Goal: Information Seeking & Learning: Check status

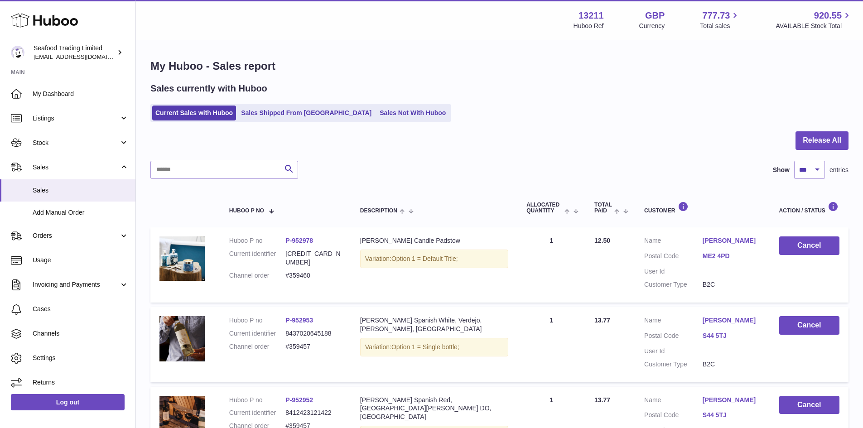
select select "***"
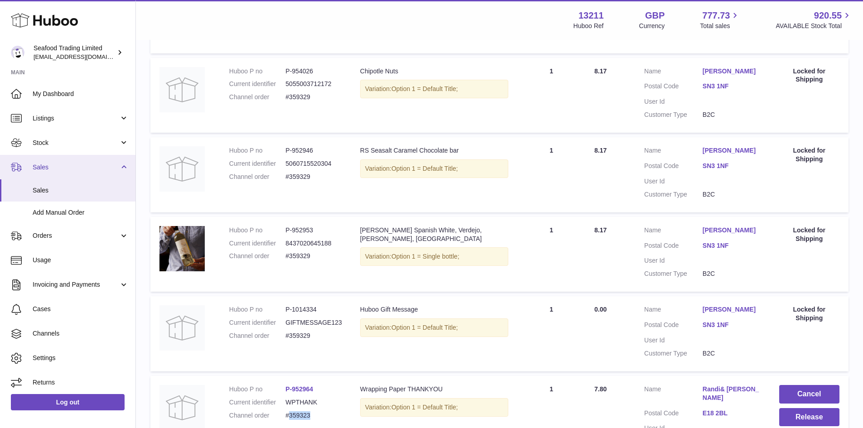
scroll to position [4576, 0]
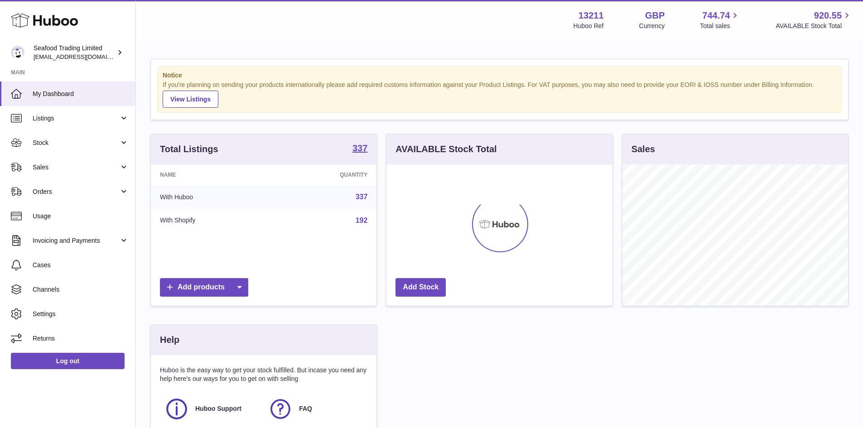
scroll to position [141, 226]
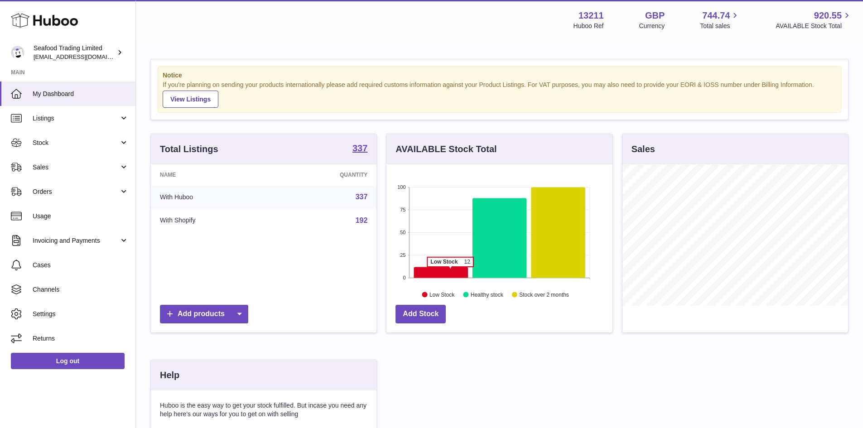
click at [450, 271] on icon at bounding box center [441, 272] width 54 height 11
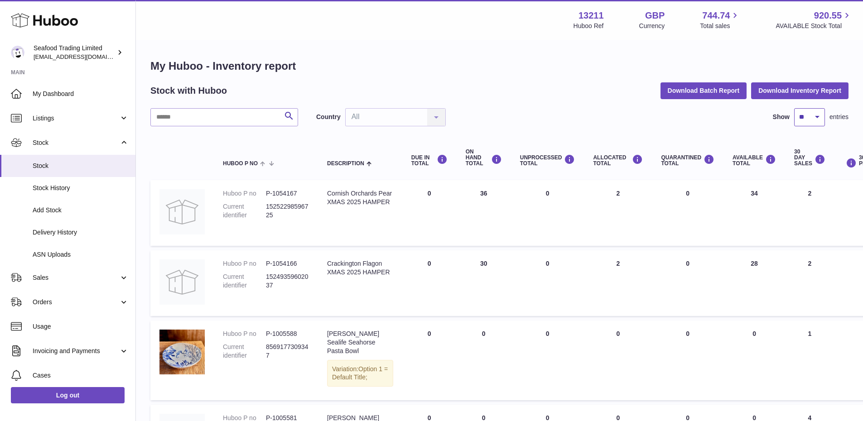
click at [821, 118] on select "** ** ** ***" at bounding box center [809, 117] width 31 height 18
select select "***"
click at [794, 108] on select "** ** ** ***" at bounding box center [809, 117] width 31 height 18
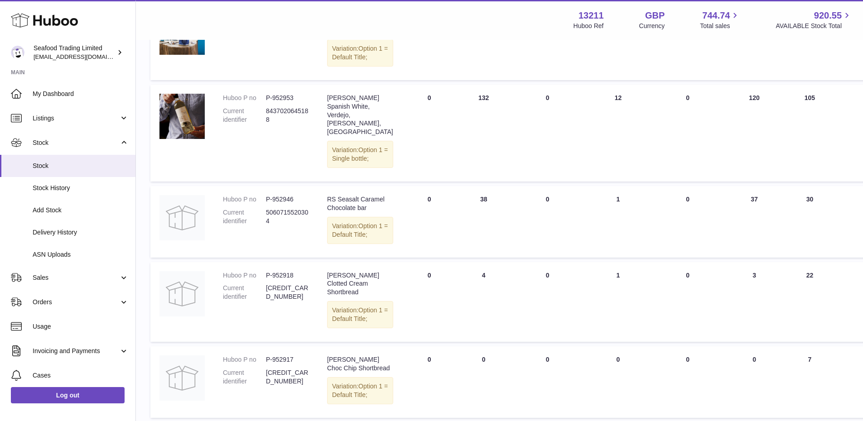
scroll to position [1541, 0]
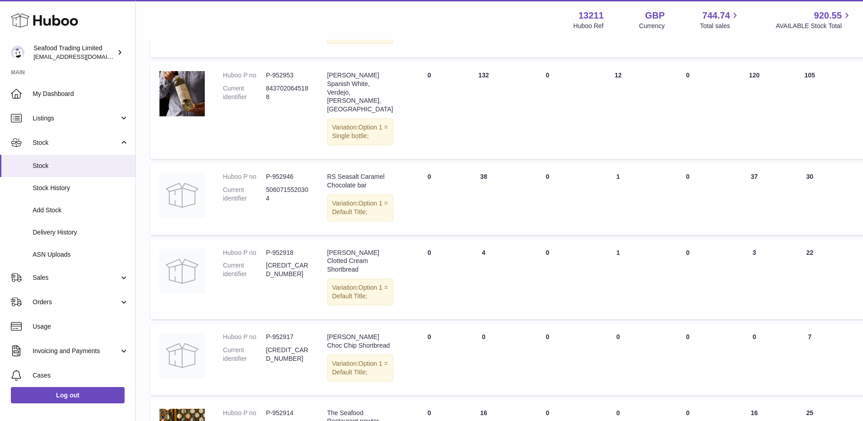
drag, startPoint x: 363, startPoint y: 192, endPoint x: 329, endPoint y: 184, distance: 34.3
drag, startPoint x: 295, startPoint y: 182, endPoint x: 267, endPoint y: 181, distance: 27.7
copy dd "P-952985"
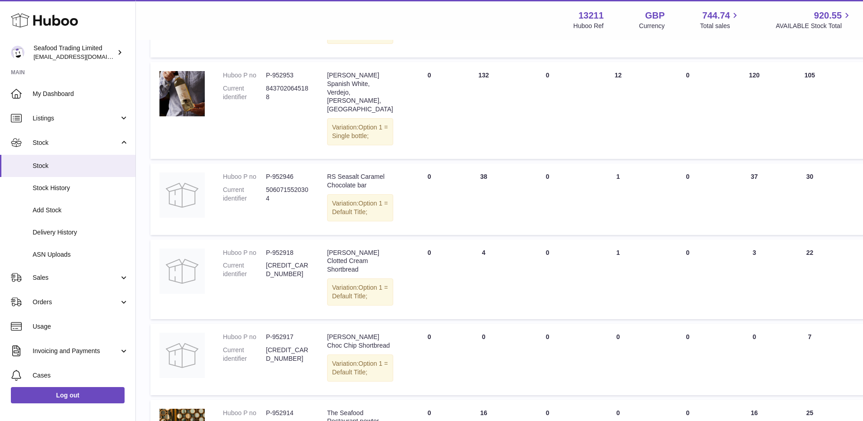
drag, startPoint x: 275, startPoint y: 202, endPoint x: 268, endPoint y: 203, distance: 6.9
drag, startPoint x: 266, startPoint y: 196, endPoint x: 283, endPoint y: 203, distance: 18.5
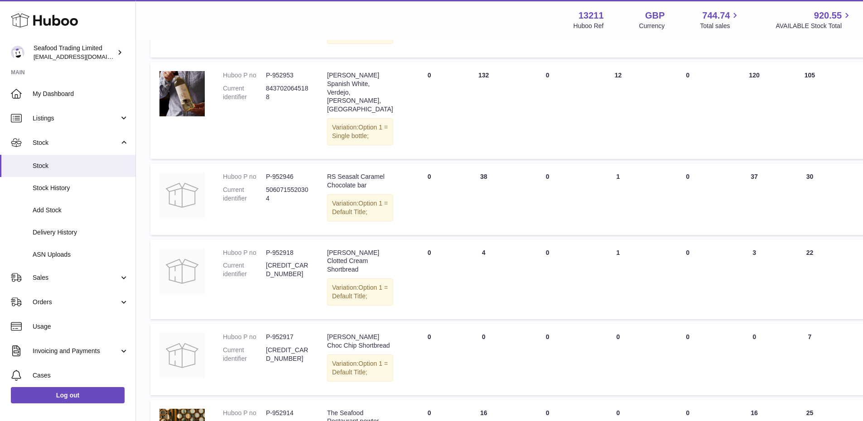
drag, startPoint x: 275, startPoint y: 202, endPoint x: 266, endPoint y: 197, distance: 9.9
copy dd "5300004504651"
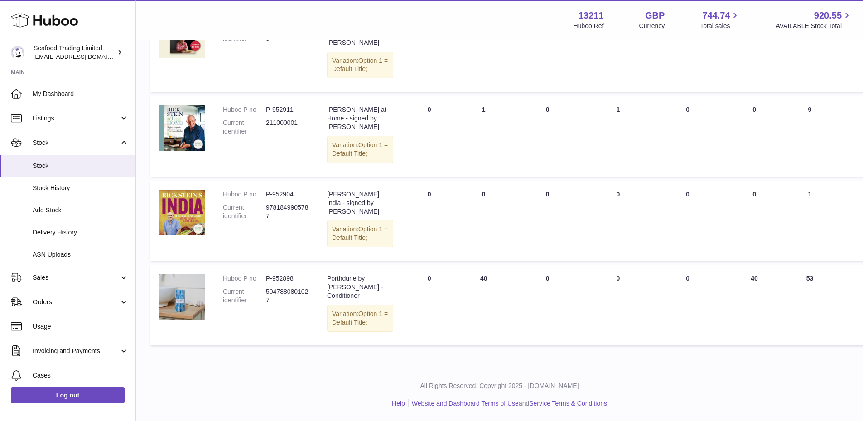
scroll to position [2175, 0]
drag, startPoint x: 269, startPoint y: 297, endPoint x: 266, endPoint y: 288, distance: 9.8
click at [266, 43] on dd "9781785948145" at bounding box center [287, 34] width 43 height 17
copy dd "9781785948145"
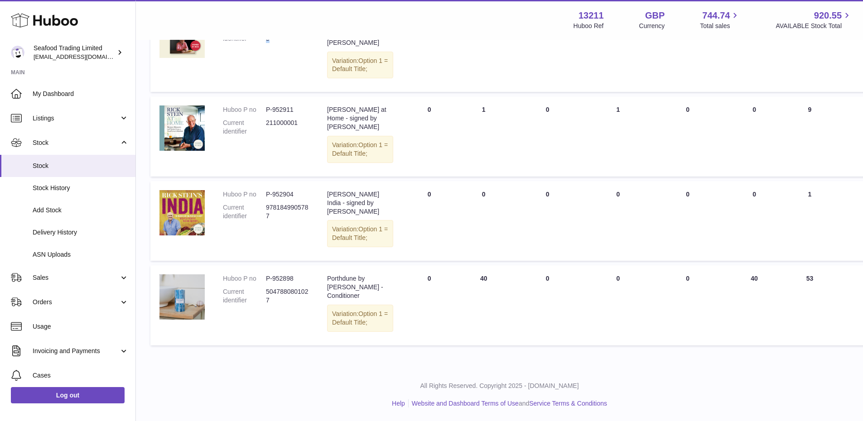
click at [271, 221] on dd "9781849905787" at bounding box center [287, 211] width 43 height 17
drag, startPoint x: 271, startPoint y: 273, endPoint x: 266, endPoint y: 266, distance: 8.5
click at [266, 221] on dd "9781849905787" at bounding box center [287, 211] width 43 height 17
copy dd "9781849905787"
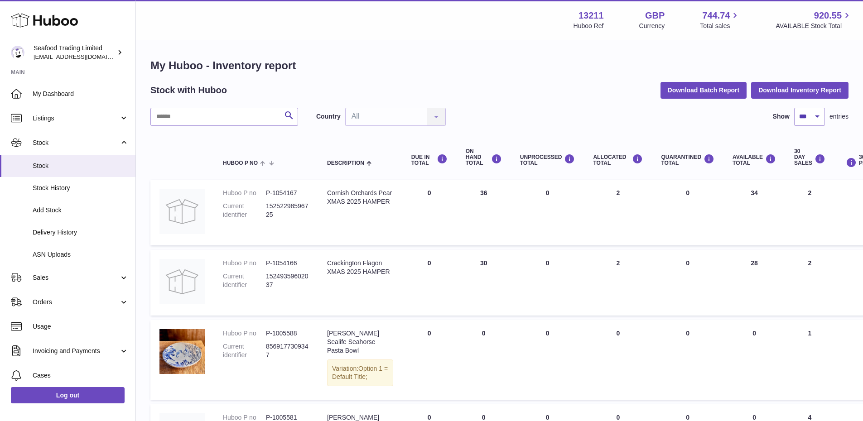
scroll to position [0, 0]
click at [63, 97] on span "My Dashboard" at bounding box center [81, 94] width 96 height 9
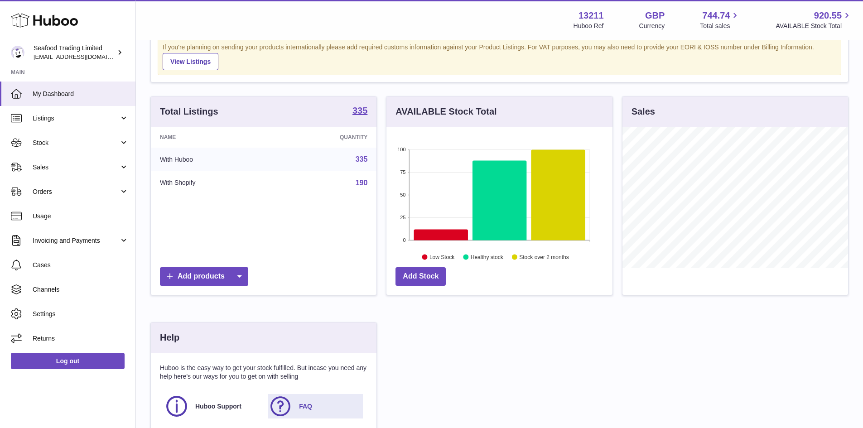
scroll to position [22, 0]
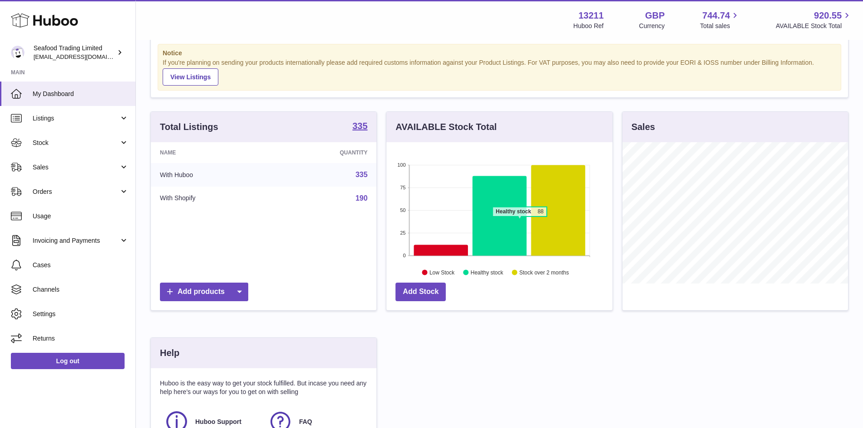
click at [520, 221] on icon at bounding box center [500, 216] width 54 height 80
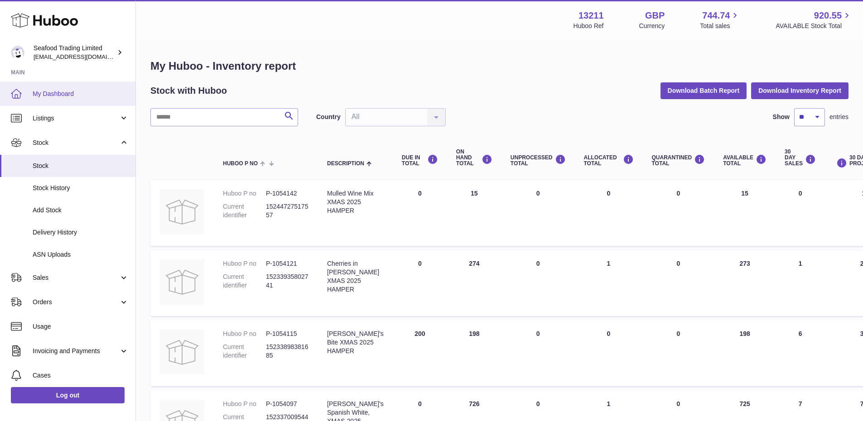
click at [54, 99] on link "My Dashboard" at bounding box center [67, 94] width 135 height 24
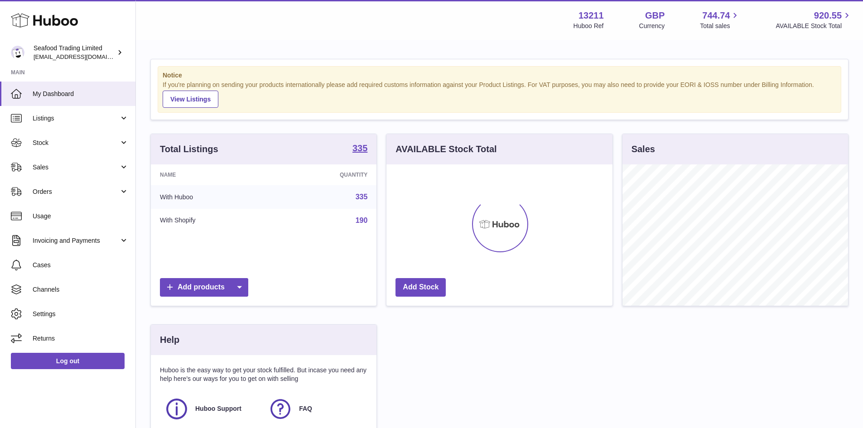
scroll to position [141, 226]
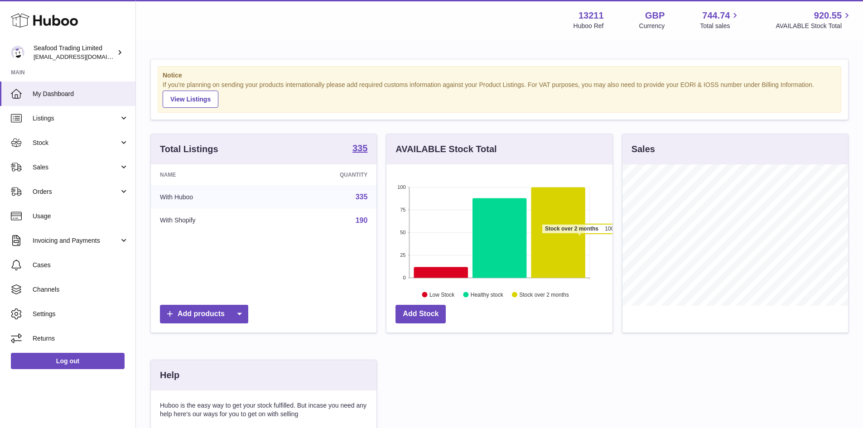
click at [580, 238] on icon at bounding box center [559, 232] width 54 height 91
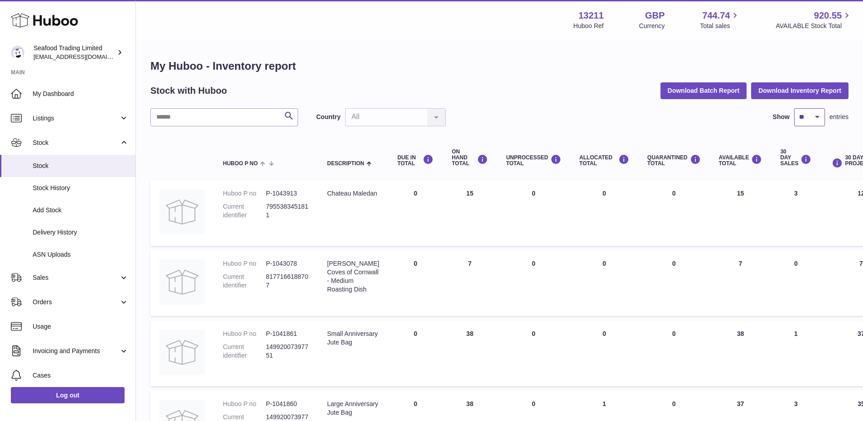
click at [807, 123] on select "** ** ** ***" at bounding box center [809, 117] width 31 height 18
select select "***"
click at [794, 108] on select "** ** ** ***" at bounding box center [809, 117] width 31 height 18
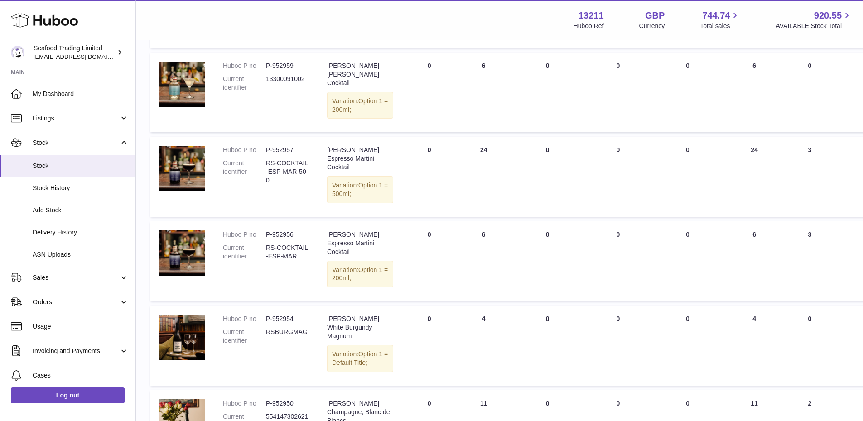
scroll to position [7664, 0]
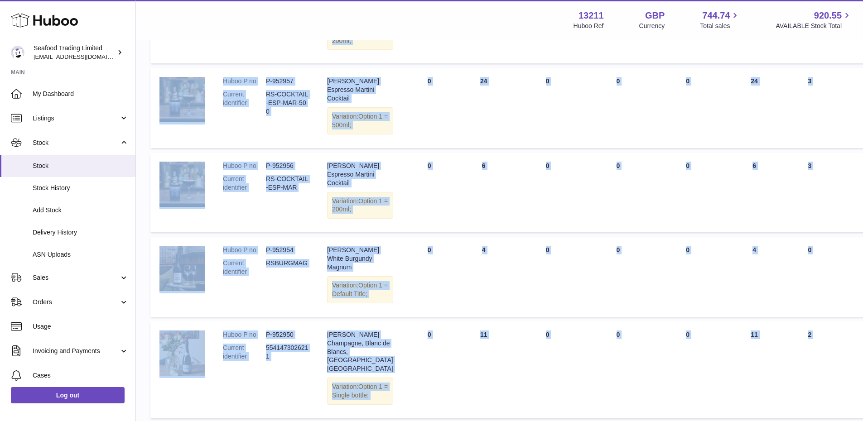
drag, startPoint x: 264, startPoint y: 191, endPoint x: 780, endPoint y: 367, distance: 545.7
copy div "P-1043913 Current identifier 7955383451811 Description Chateau Maledan DUE IN T…"
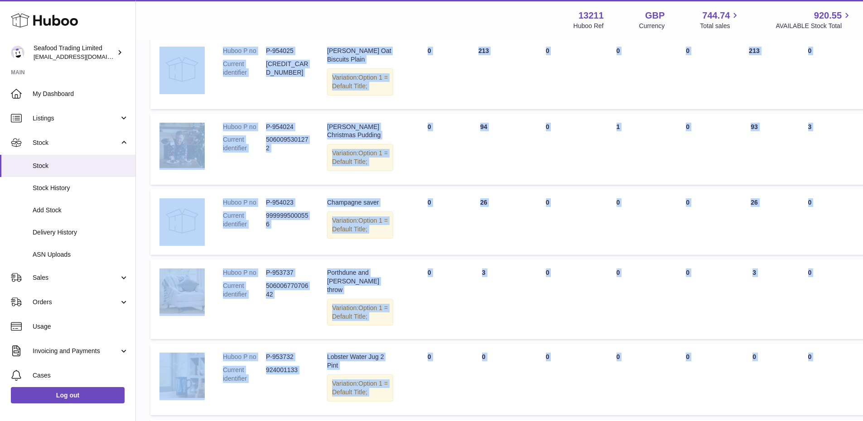
scroll to position [5262, 0]
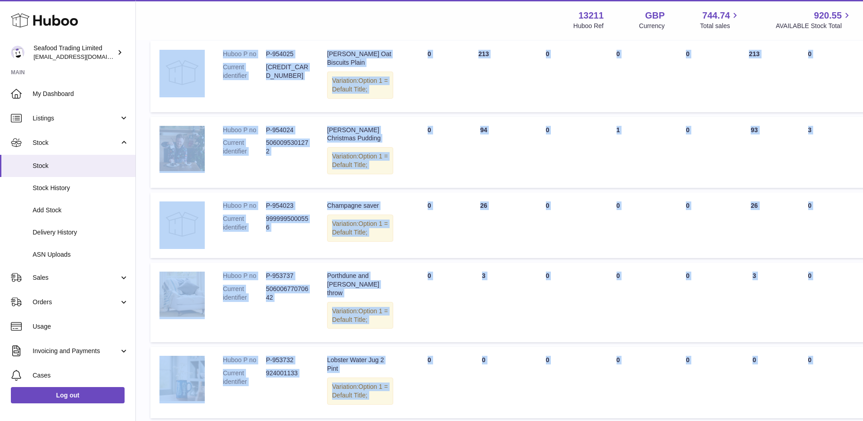
click at [464, 263] on td "ON HAND Total 3" at bounding box center [484, 303] width 54 height 80
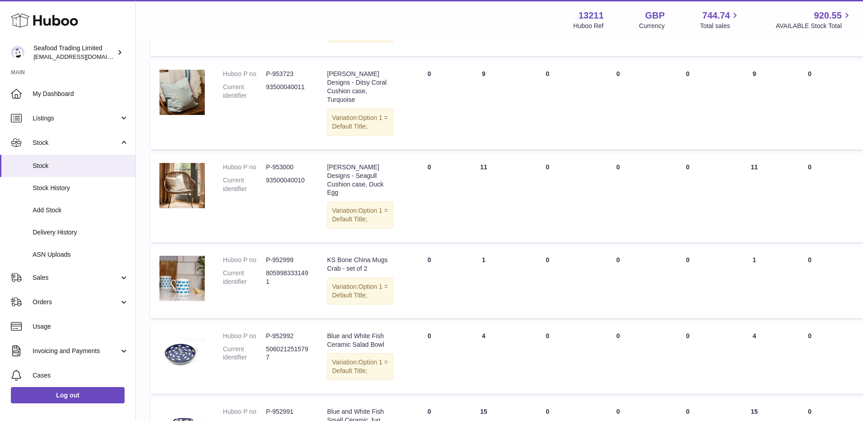
scroll to position [6214, 0]
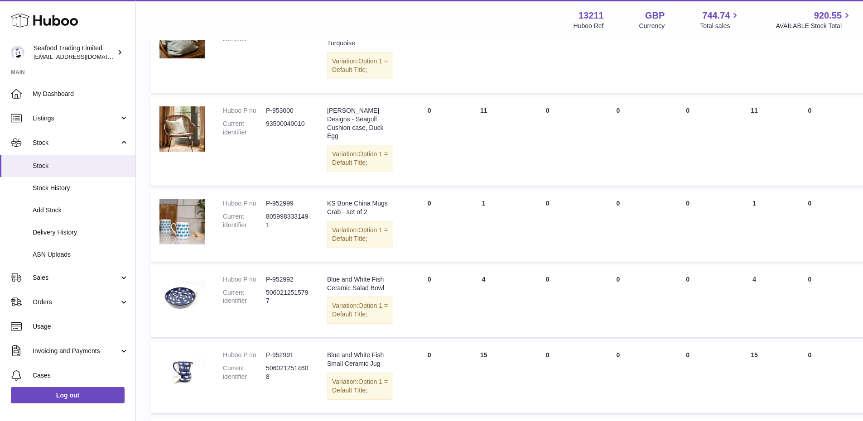
drag, startPoint x: 345, startPoint y: 253, endPoint x: 322, endPoint y: 233, distance: 30.6
copy div "Blue and White Fish Ceramic Appetiser Bowl"
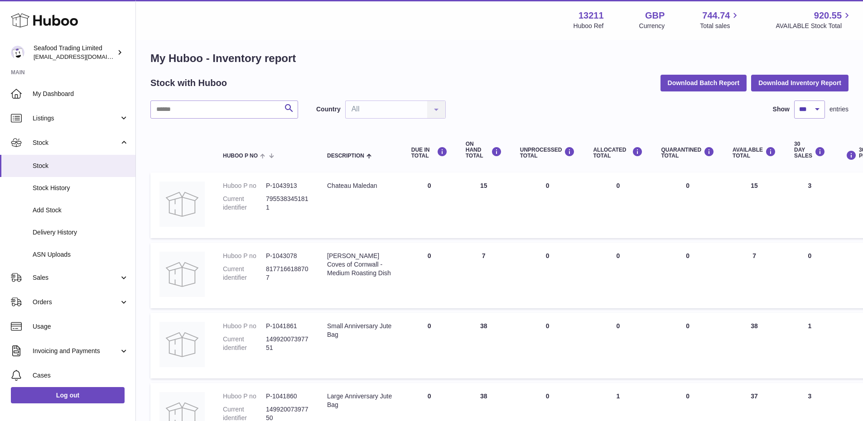
scroll to position [0, 0]
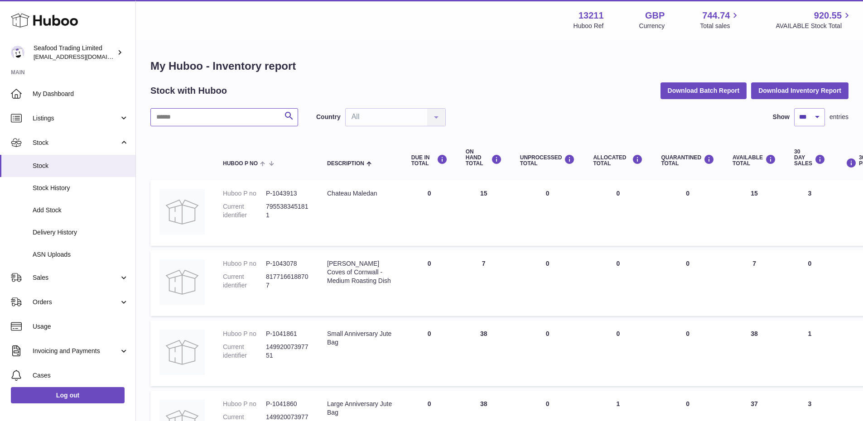
click at [210, 122] on input "text" at bounding box center [224, 117] width 148 height 18
click at [186, 116] on input "text" at bounding box center [224, 117] width 148 height 18
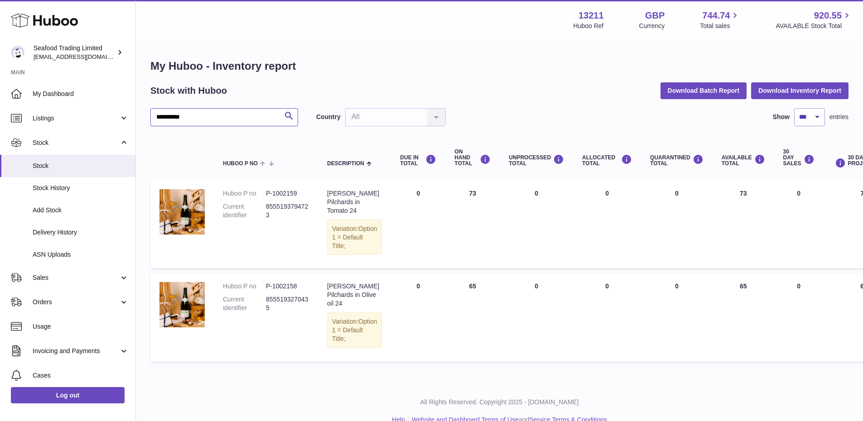
drag, startPoint x: 193, startPoint y: 114, endPoint x: 142, endPoint y: 122, distance: 51.0
click at [142, 122] on div "My Huboo - Inventory report Stock with Huboo Download Batch Report Download Inv…" at bounding box center [499, 213] width 727 height 344
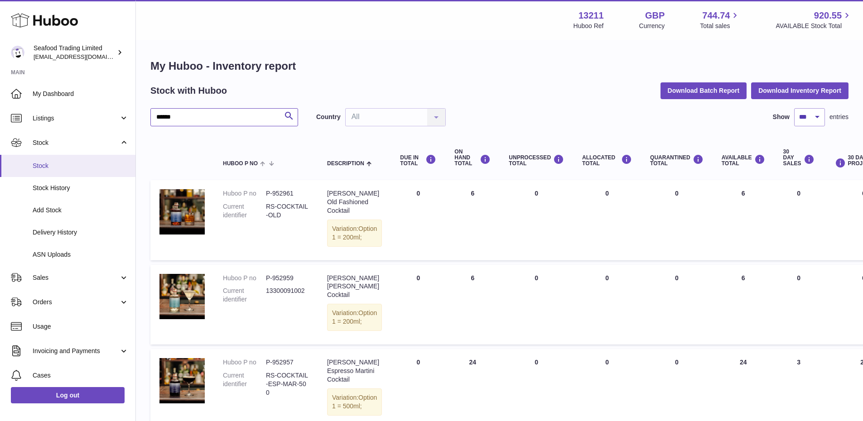
drag, startPoint x: 208, startPoint y: 120, endPoint x: 91, endPoint y: 176, distance: 129.9
click at [149, 118] on div "My Huboo - Inventory report Stock with Huboo Download Batch Report Download Inv…" at bounding box center [499, 289] width 727 height 496
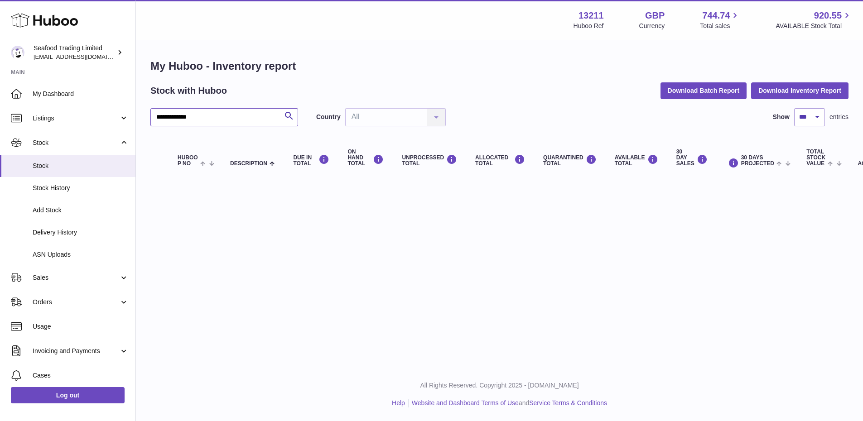
drag, startPoint x: 220, startPoint y: 117, endPoint x: 150, endPoint y: 115, distance: 70.7
click at [150, 115] on div "**********" at bounding box center [499, 120] width 727 height 158
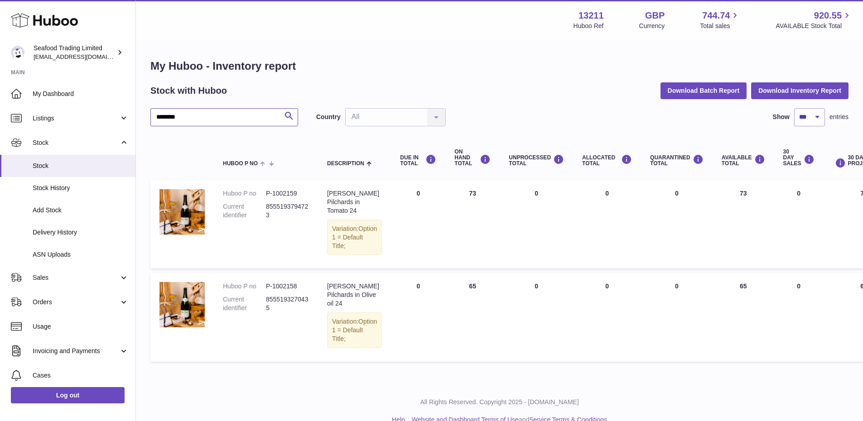
type input "********"
